Goal: Transaction & Acquisition: Download file/media

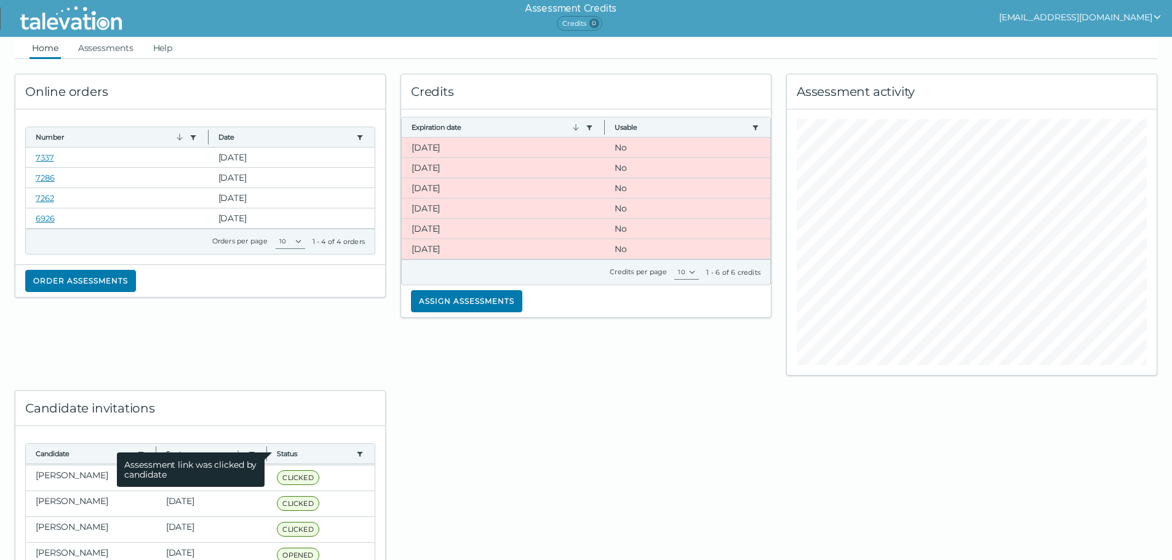
scroll to position [34, 0]
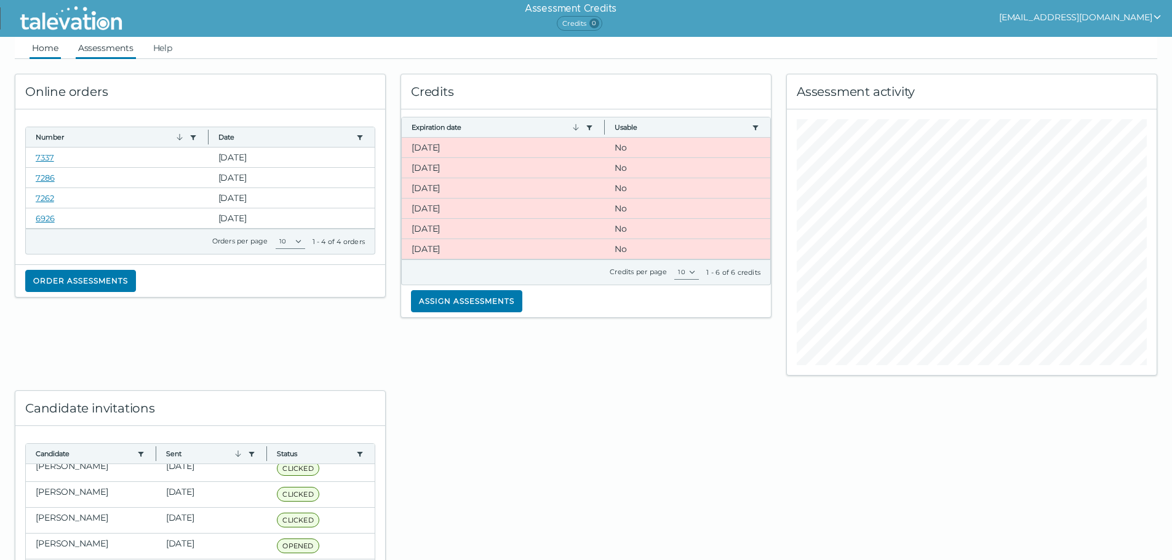
click at [111, 44] on link "Assessments" at bounding box center [106, 48] width 60 height 22
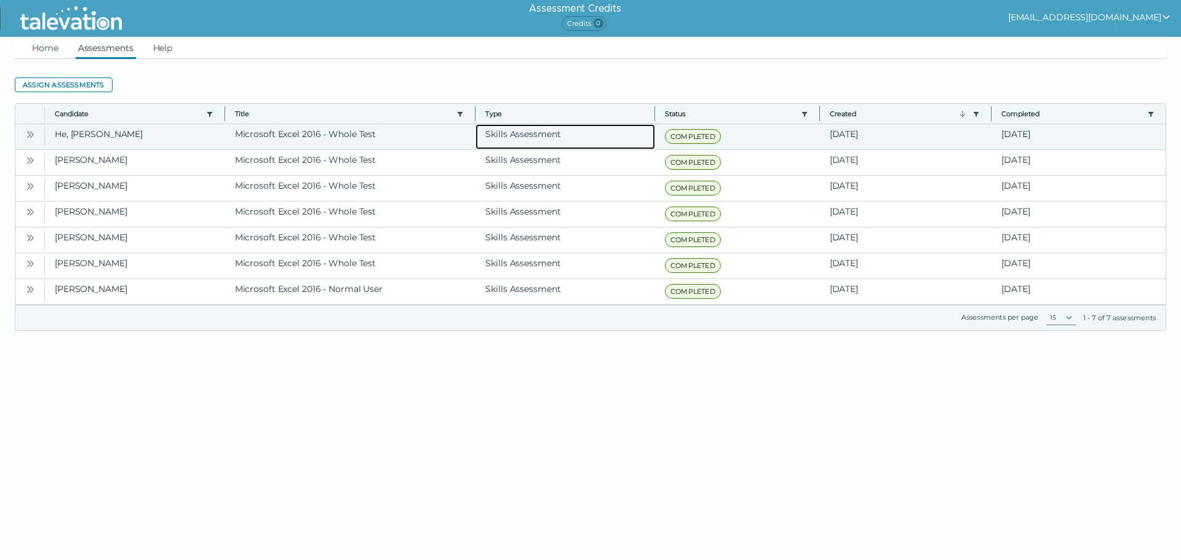
click at [592, 134] on clr-dg-cell "Skills Assessment" at bounding box center [566, 136] width 180 height 25
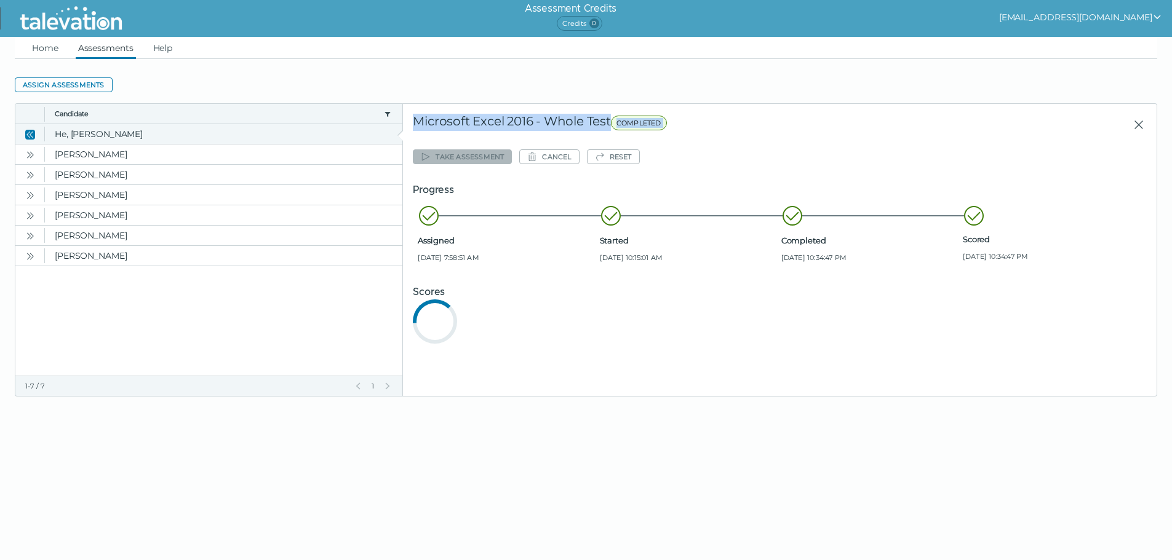
click at [592, 134] on div "Microsoft Excel 2016 - Whole Test COMPLETED" at bounding box center [655, 125] width 484 height 22
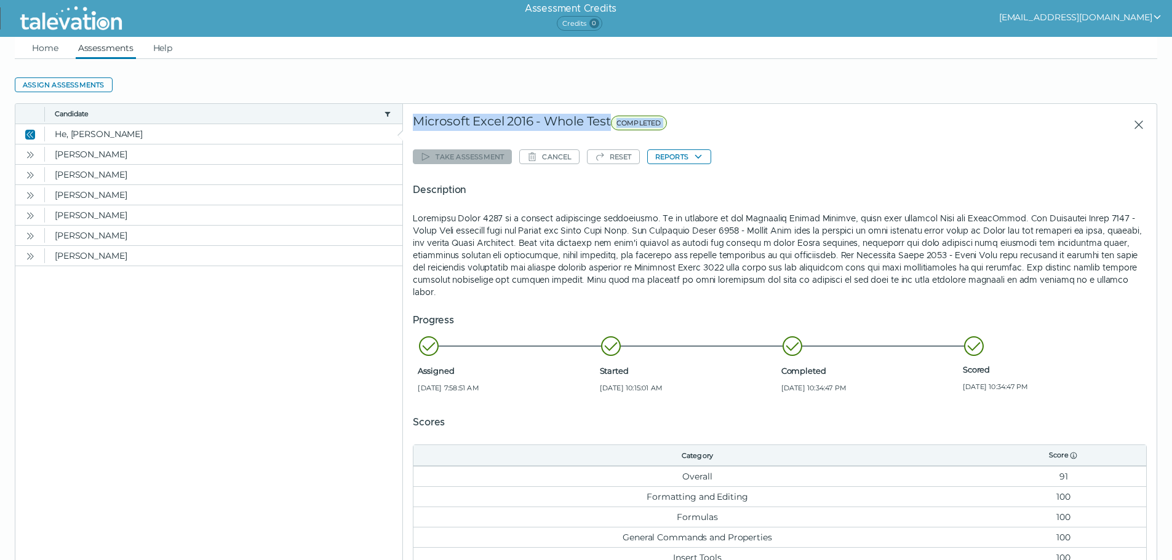
click at [736, 109] on div "Start of row details Microsoft Excel 2016 - Whole Test COMPLETED Take assessmen…" at bounding box center [780, 391] width 754 height 575
click at [731, 139] on clr-dg-detail-body "Take assessment Cancel Reset Reports Description Progress Assigned [DATE] 7:58:…" at bounding box center [780, 387] width 734 height 503
click at [674, 154] on button "Reports" at bounding box center [679, 157] width 64 height 15
click at [677, 181] on button "Microsoft Excel 2016 - Whole Test" at bounding box center [722, 181] width 148 height 15
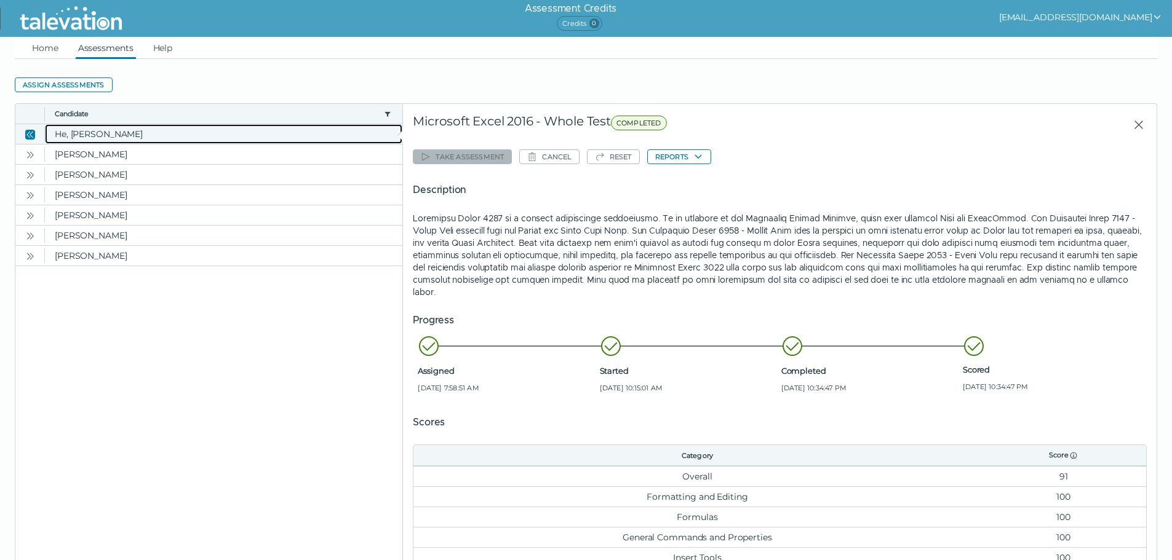
click at [201, 140] on clr-dg-cell "He, [PERSON_NAME]" at bounding box center [223, 134] width 357 height 20
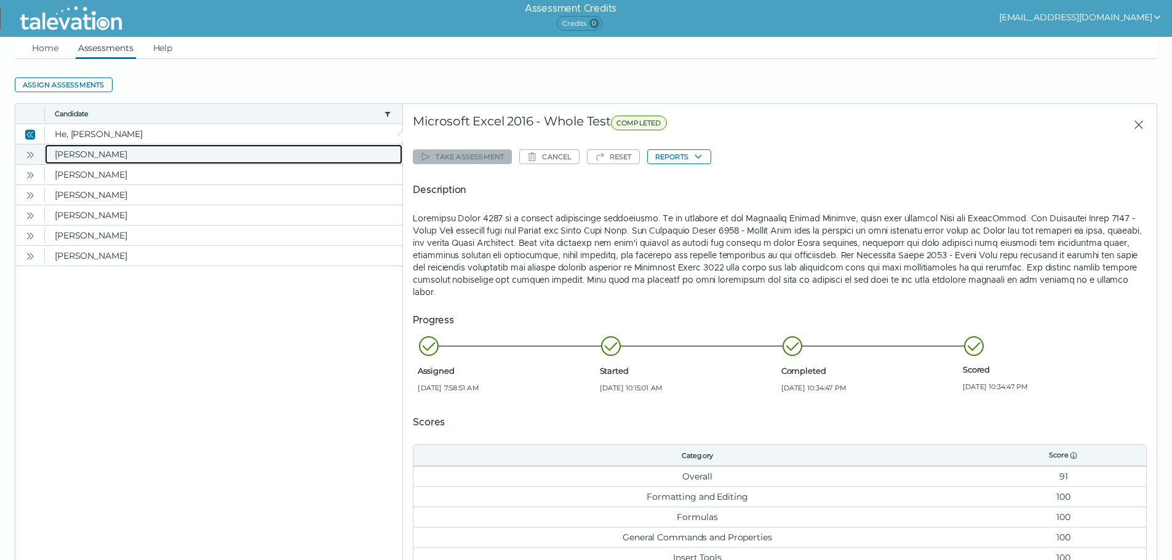
click at [158, 159] on clr-dg-cell "[PERSON_NAME]" at bounding box center [223, 155] width 357 height 20
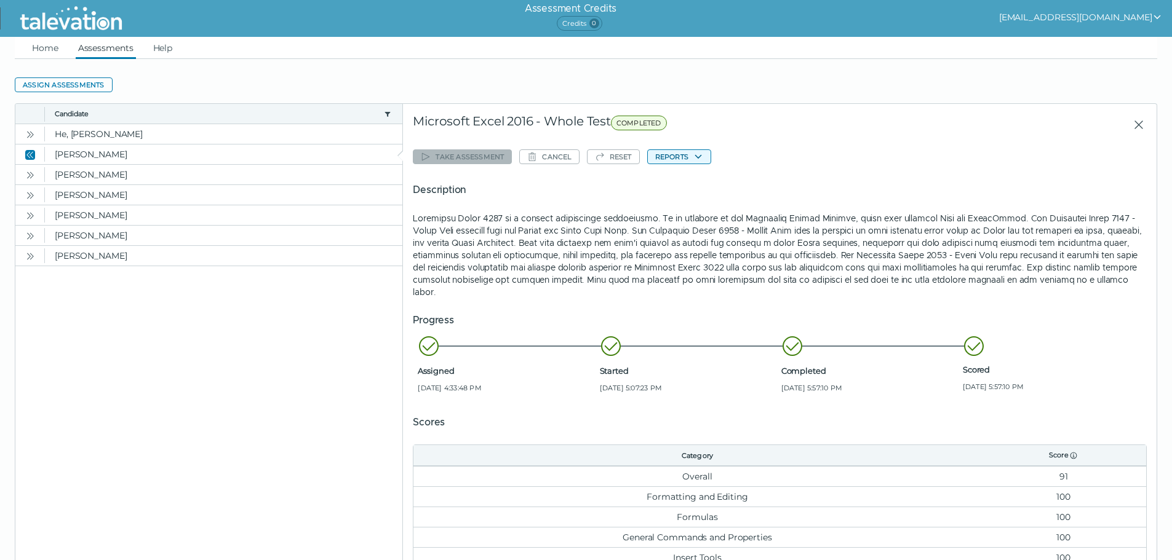
click at [672, 162] on button "Reports" at bounding box center [679, 157] width 64 height 15
click at [695, 186] on button "Microsoft Excel 2016 - Whole Test" at bounding box center [722, 181] width 148 height 15
